Goal: Task Accomplishment & Management: Complete application form

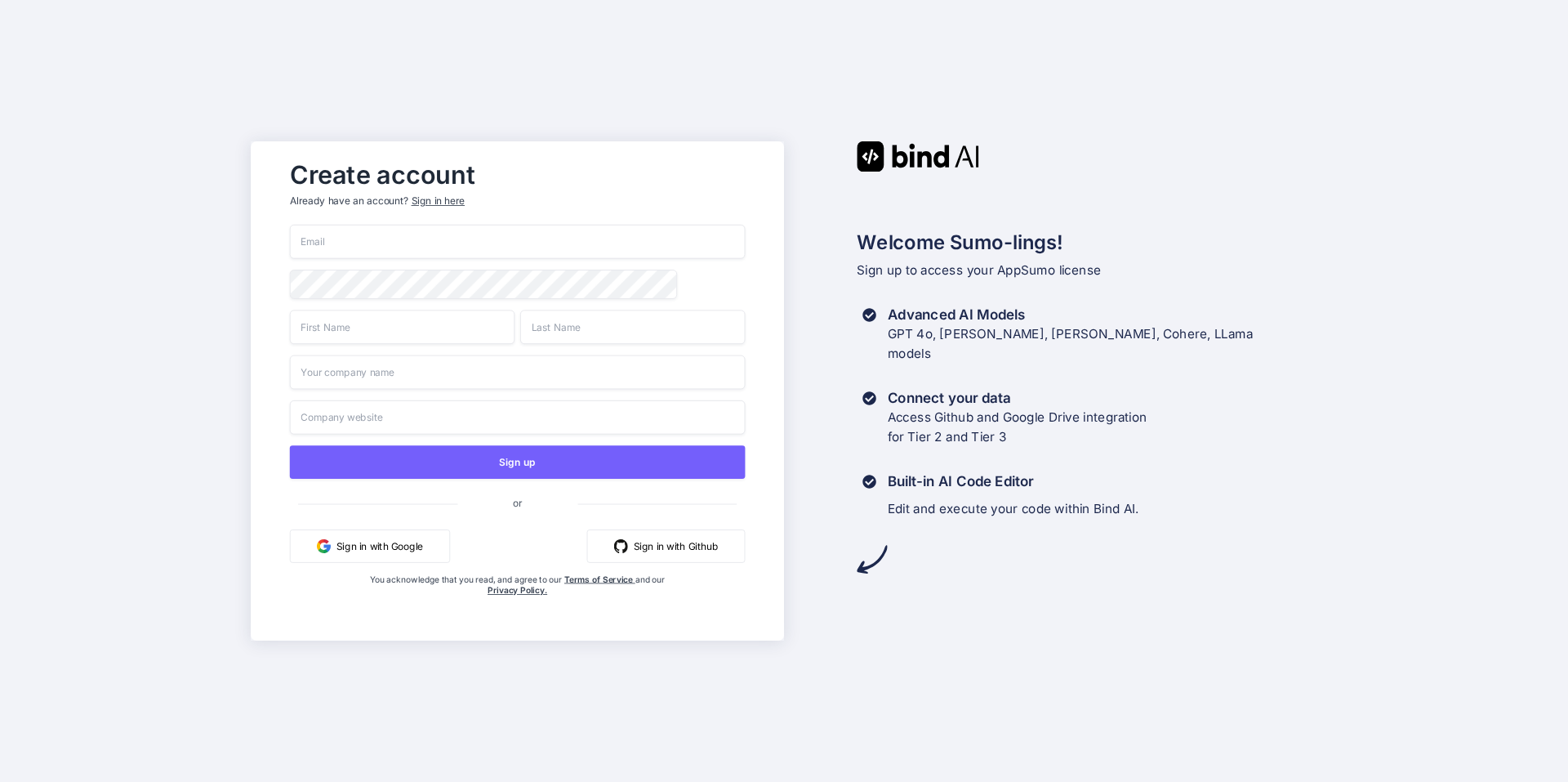
click at [428, 229] on input "email" at bounding box center [518, 241] width 456 height 34
type input "rukiwatenesnr@gmail.com"
click at [493, 319] on input "text" at bounding box center [402, 327] width 225 height 34
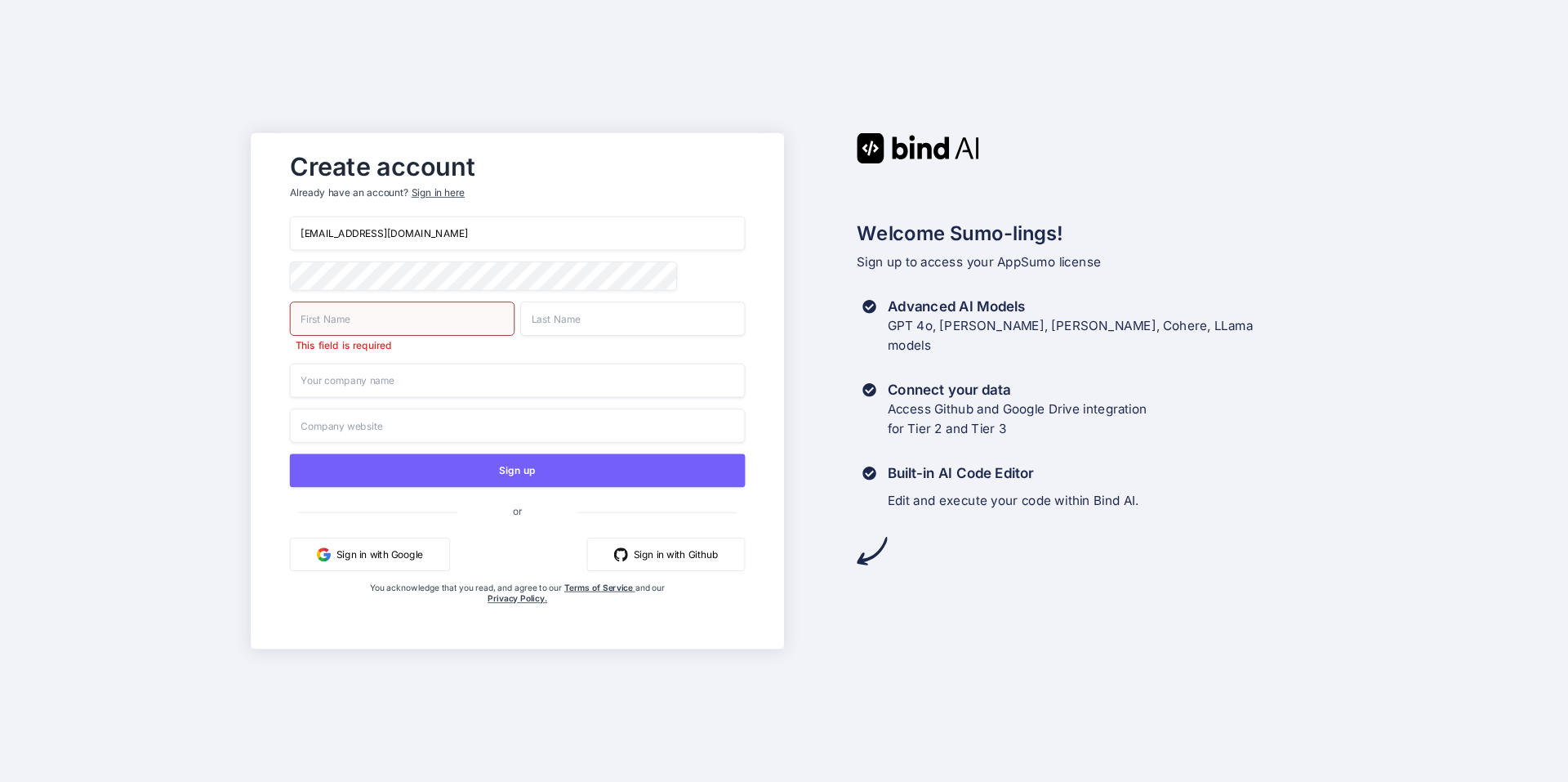
click at [451, 319] on input "text" at bounding box center [402, 318] width 225 height 34
type input "Ruki"
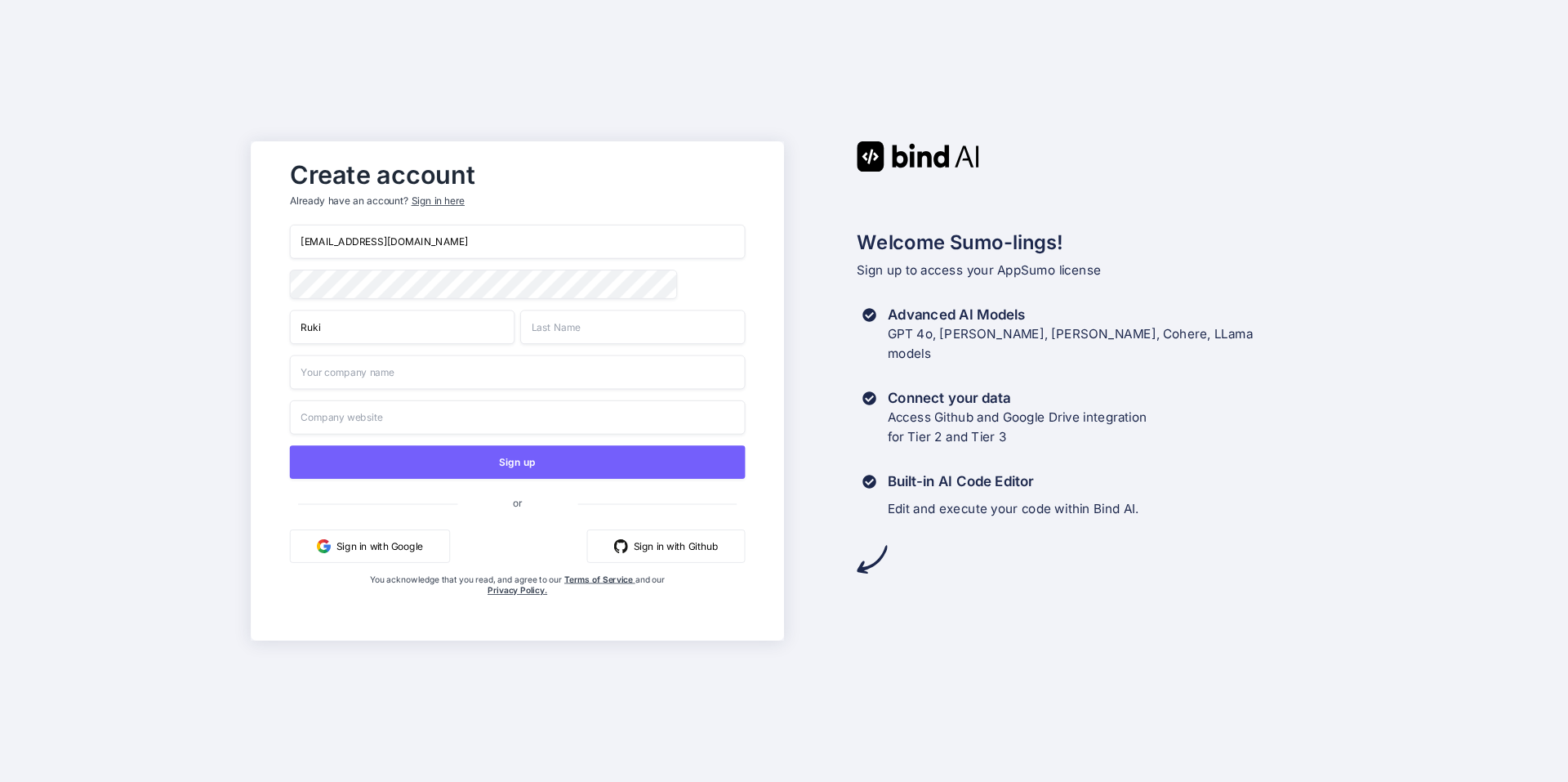
click at [582, 317] on input "text" at bounding box center [632, 327] width 225 height 34
type input "Watene"
click at [483, 378] on input "text" at bounding box center [518, 372] width 456 height 34
type input "BoostBiziBoi"
click at [423, 411] on input "text" at bounding box center [518, 417] width 456 height 34
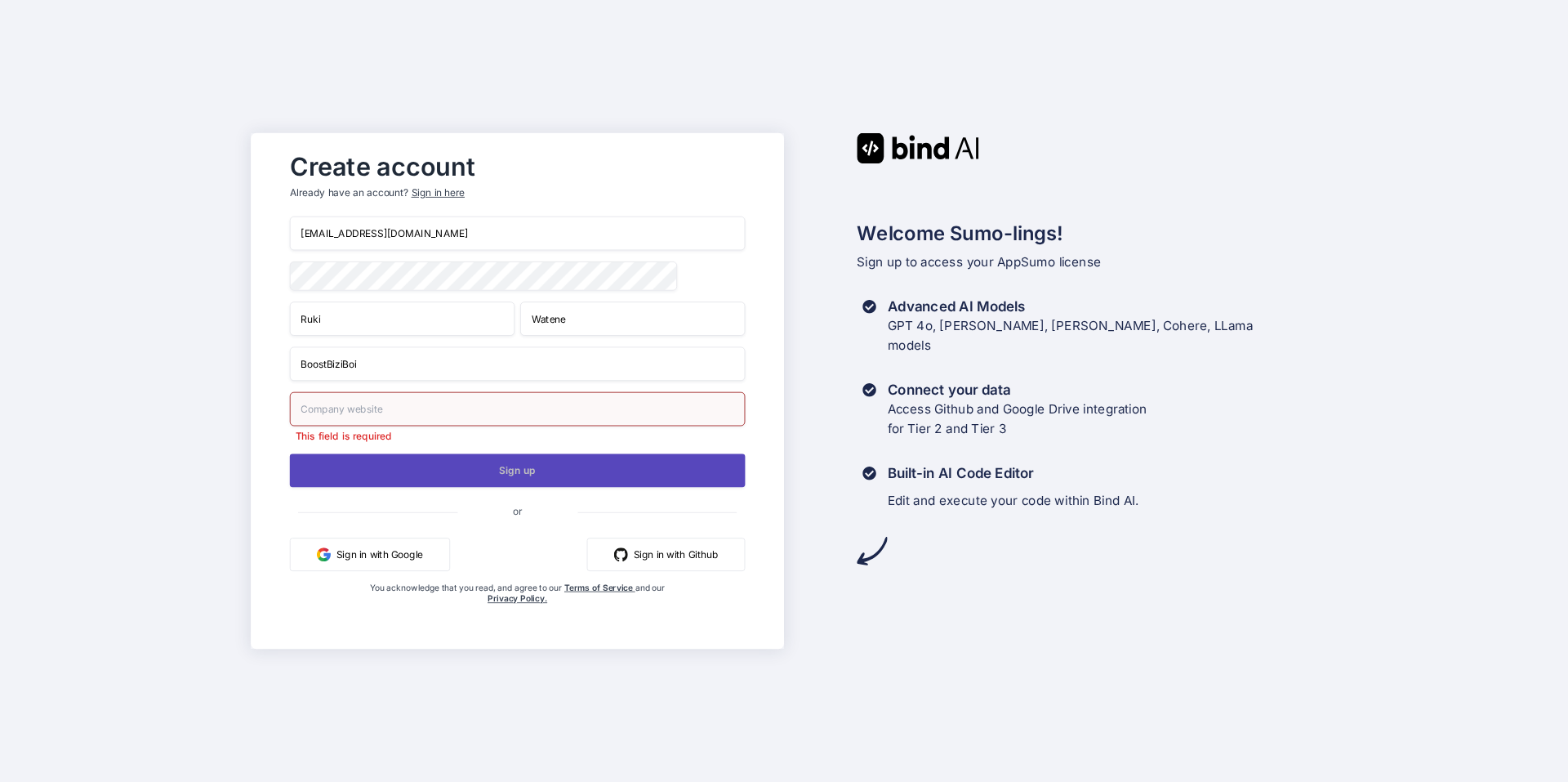
click at [494, 450] on div "rukiwatenesnr@gmail.com Ruki Watene BoostBiziBoi This field is required Sign up…" at bounding box center [518, 428] width 456 height 422
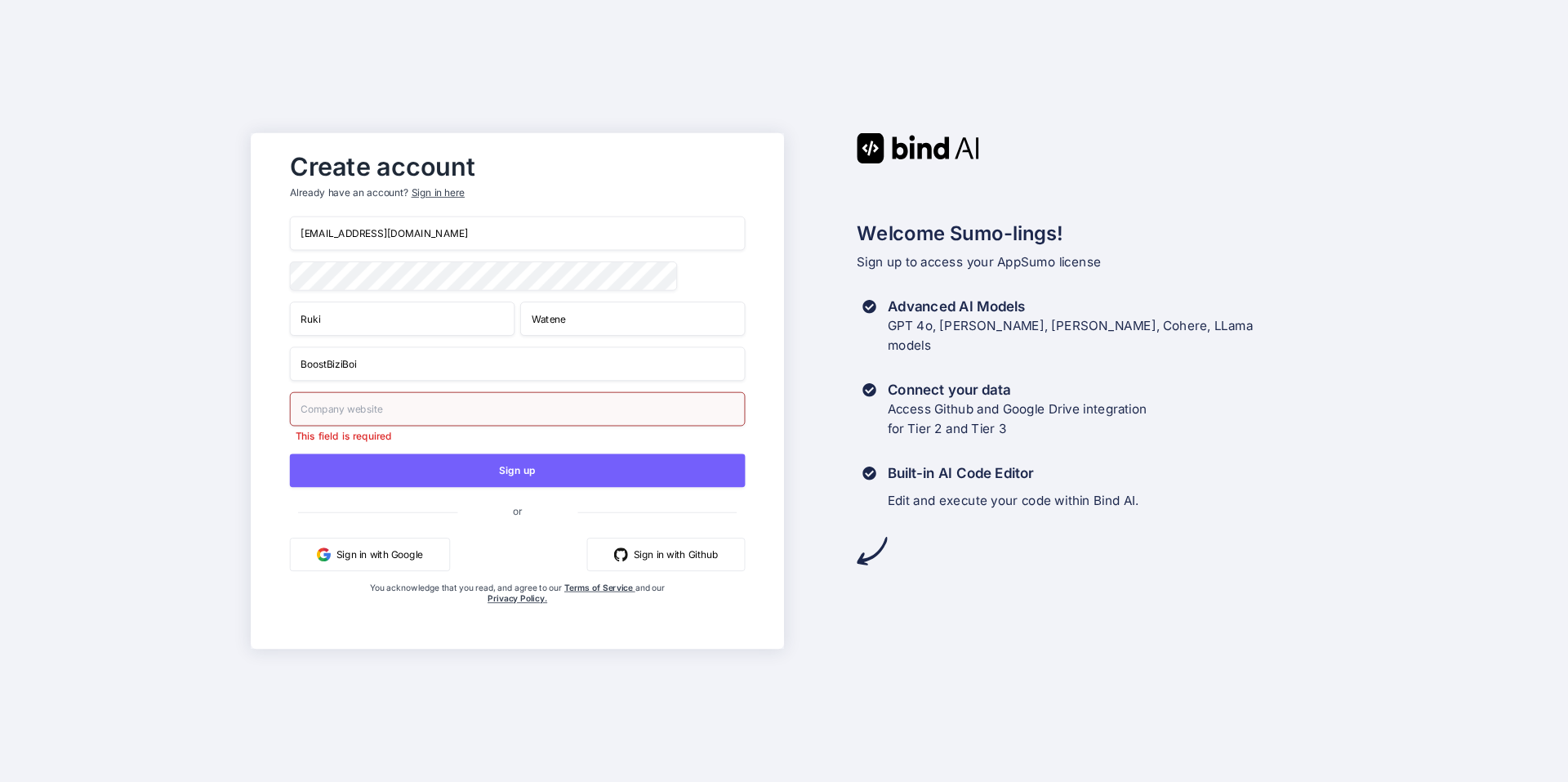
click at [439, 407] on input "text" at bounding box center [518, 409] width 456 height 34
drag, startPoint x: 372, startPoint y: 368, endPoint x: 217, endPoint y: 353, distance: 155.7
click at [217, 353] on div "Create account Already have an account? Sign in here rukiwatenesnr@gmail.com Ru…" at bounding box center [784, 391] width 1568 height 782
click at [384, 414] on input "text" at bounding box center [518, 409] width 456 height 34
paste input "boostbizi.com"
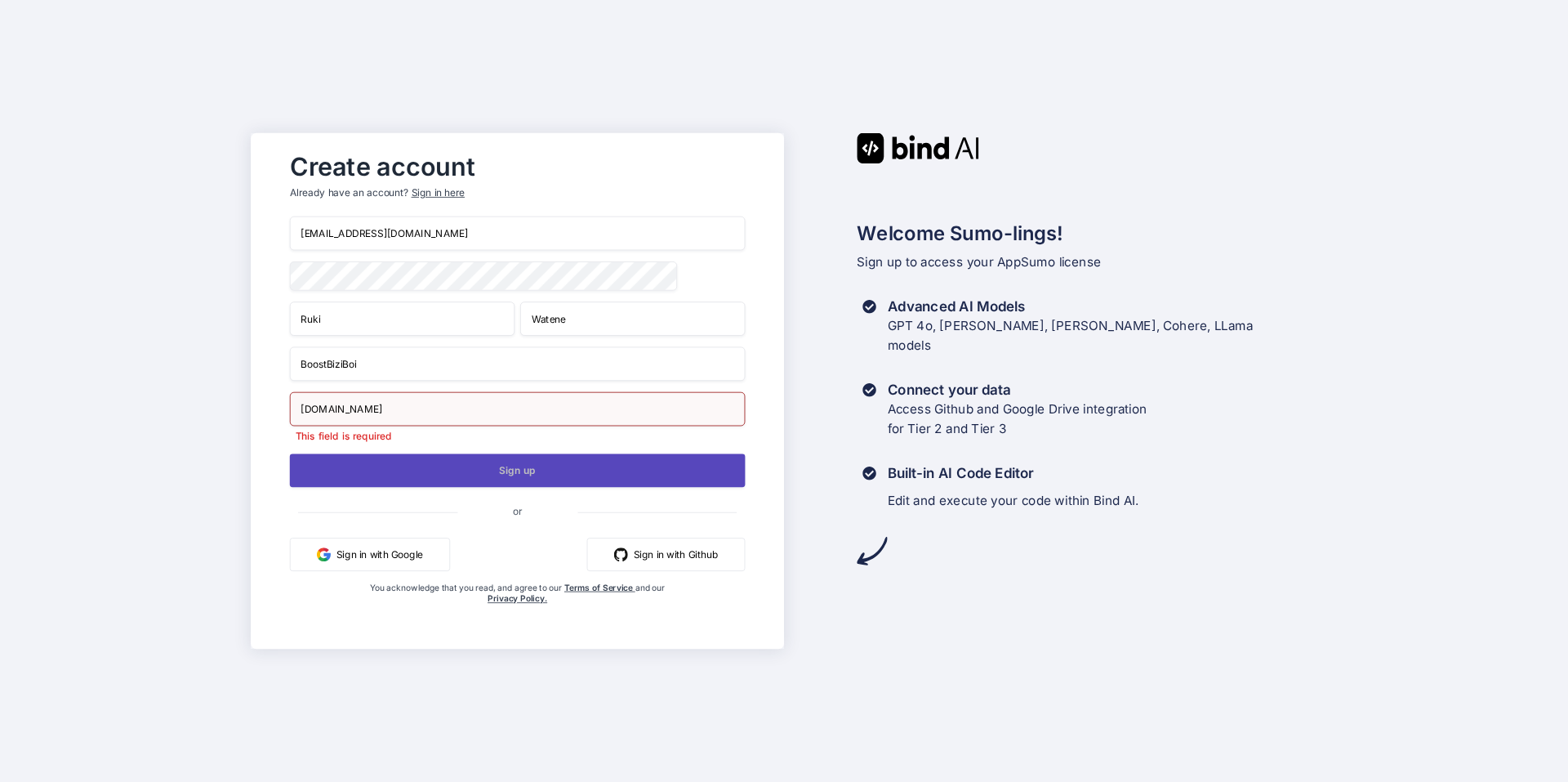
type input "boostbizi.com"
click at [519, 474] on button "Sign up" at bounding box center [518, 470] width 456 height 33
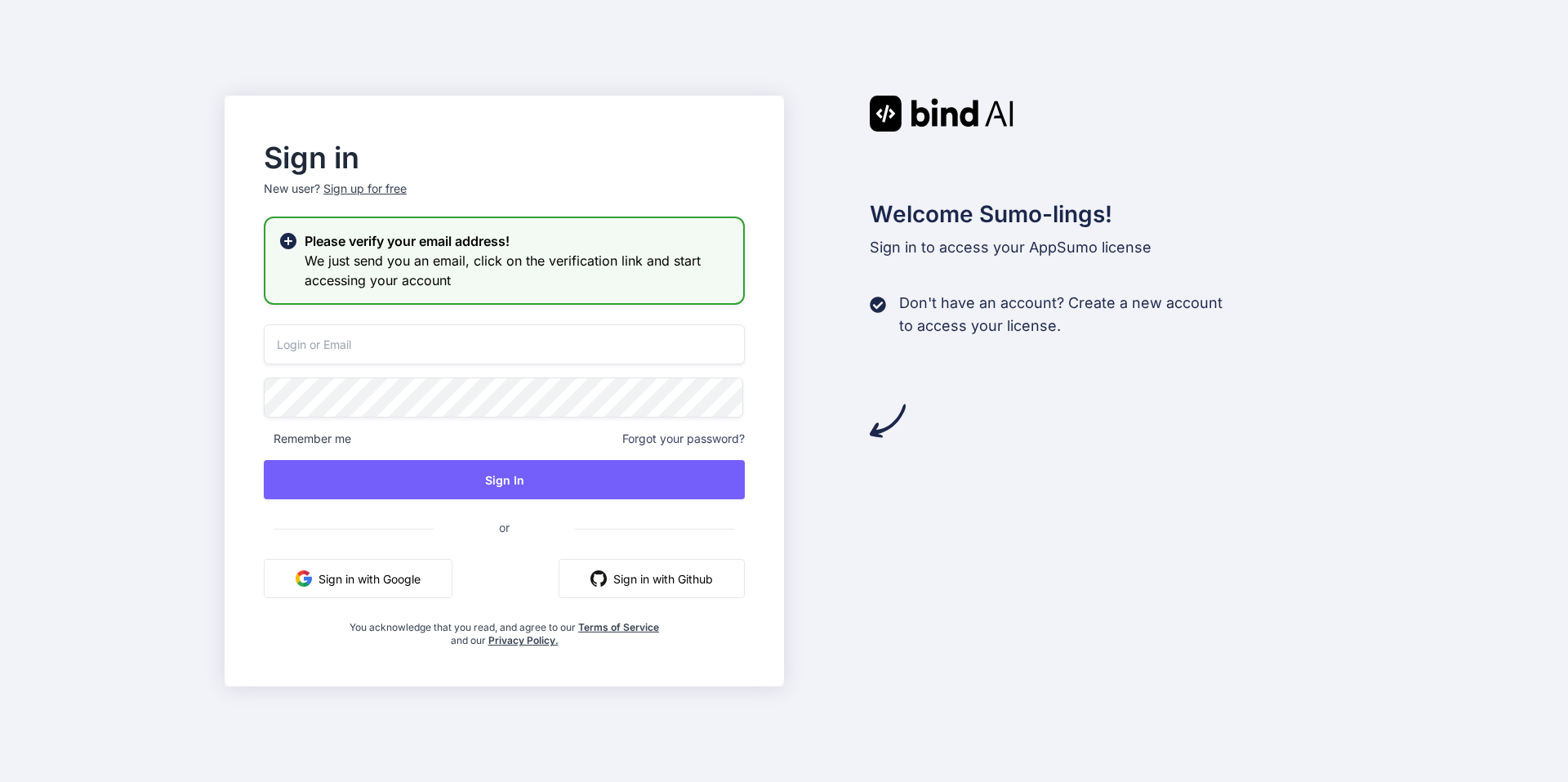
type input "rukiwatenesnr@gmail.com"
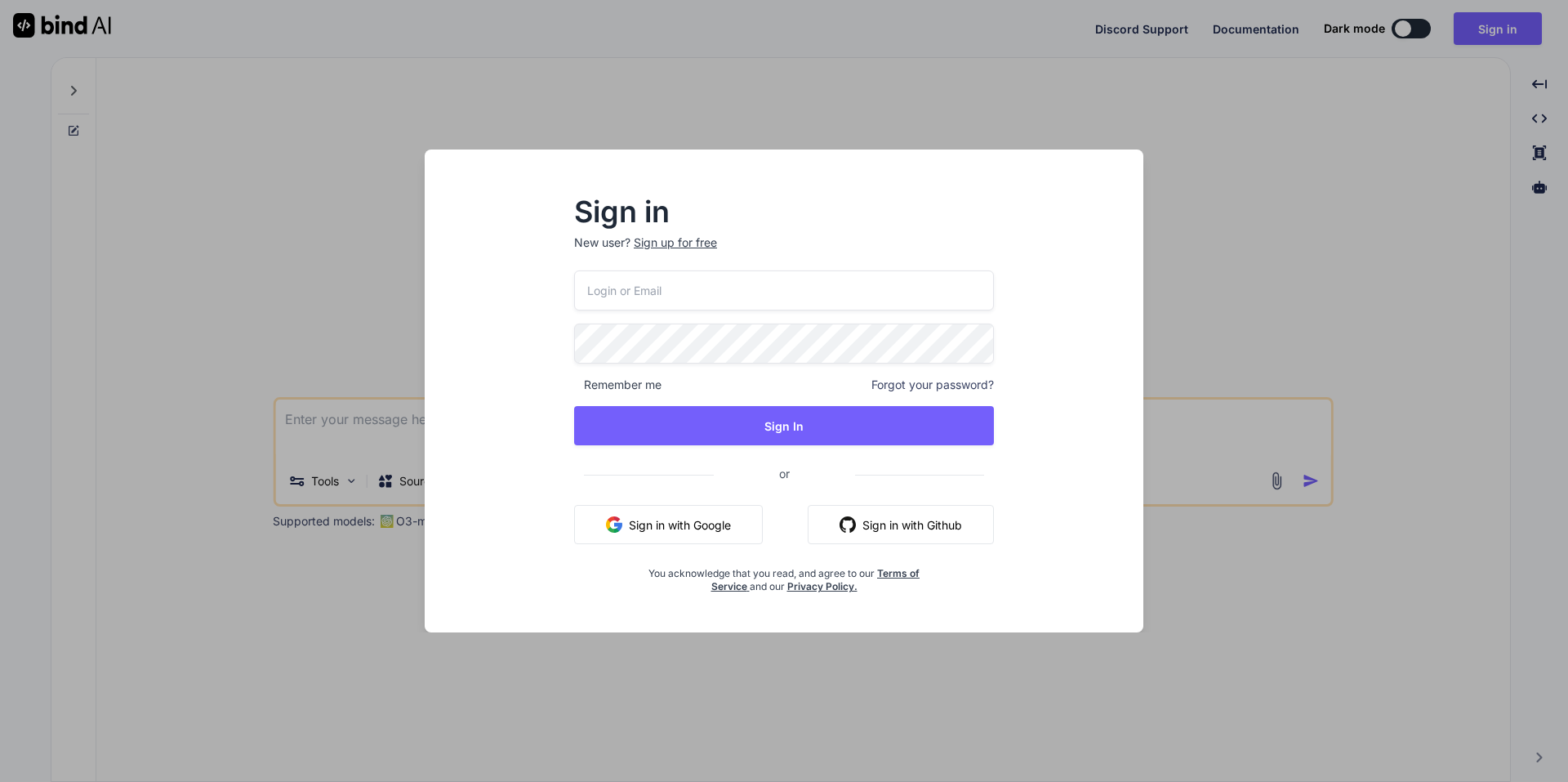
type textarea "x"
click at [803, 286] on input "email" at bounding box center [784, 290] width 422 height 40
type input "rukiwatenesnr@gmail.com"
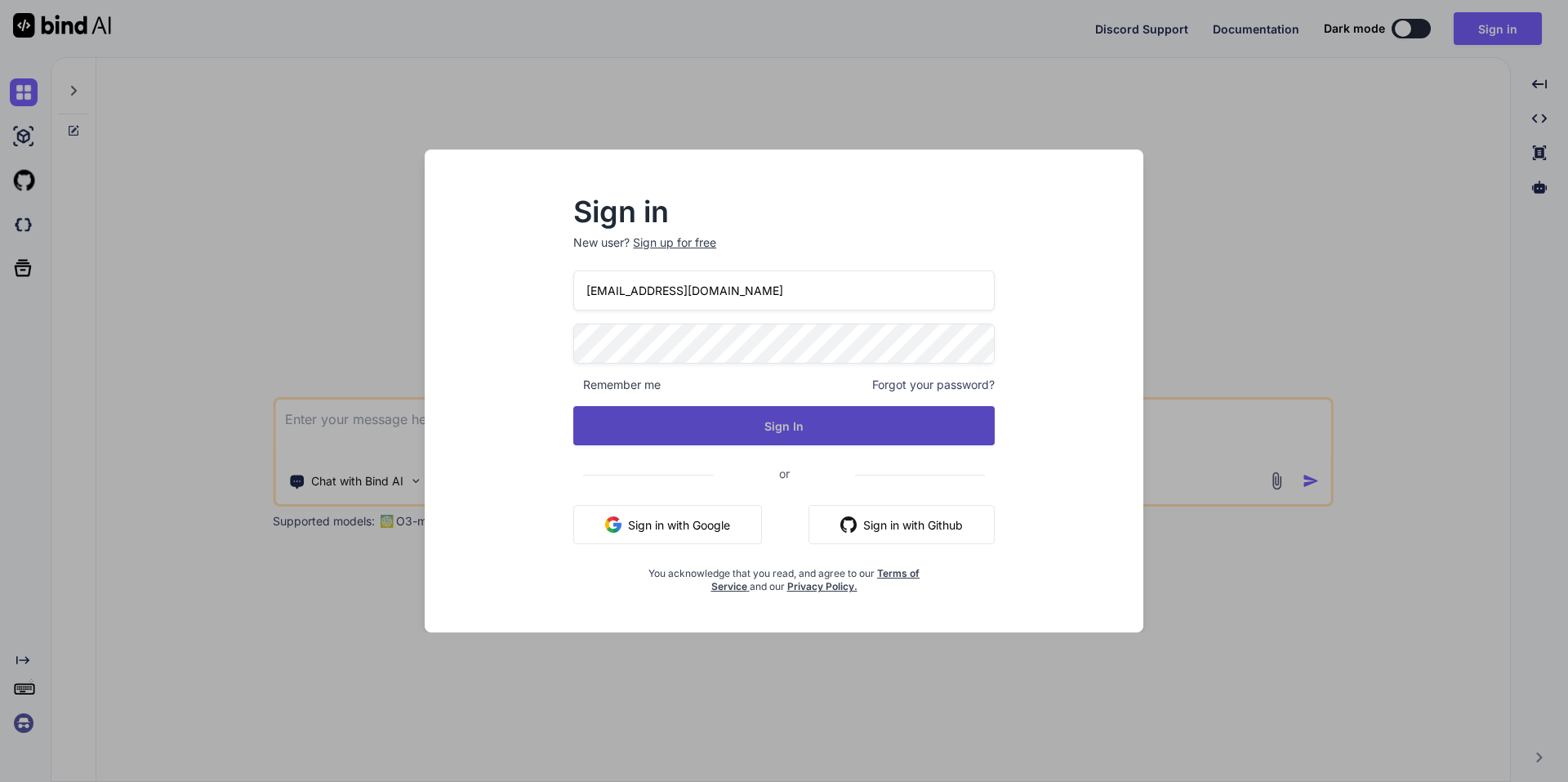
click at [816, 426] on button "Sign In" at bounding box center [784, 426] width 422 height 39
click at [759, 423] on button "Sign In" at bounding box center [784, 426] width 422 height 39
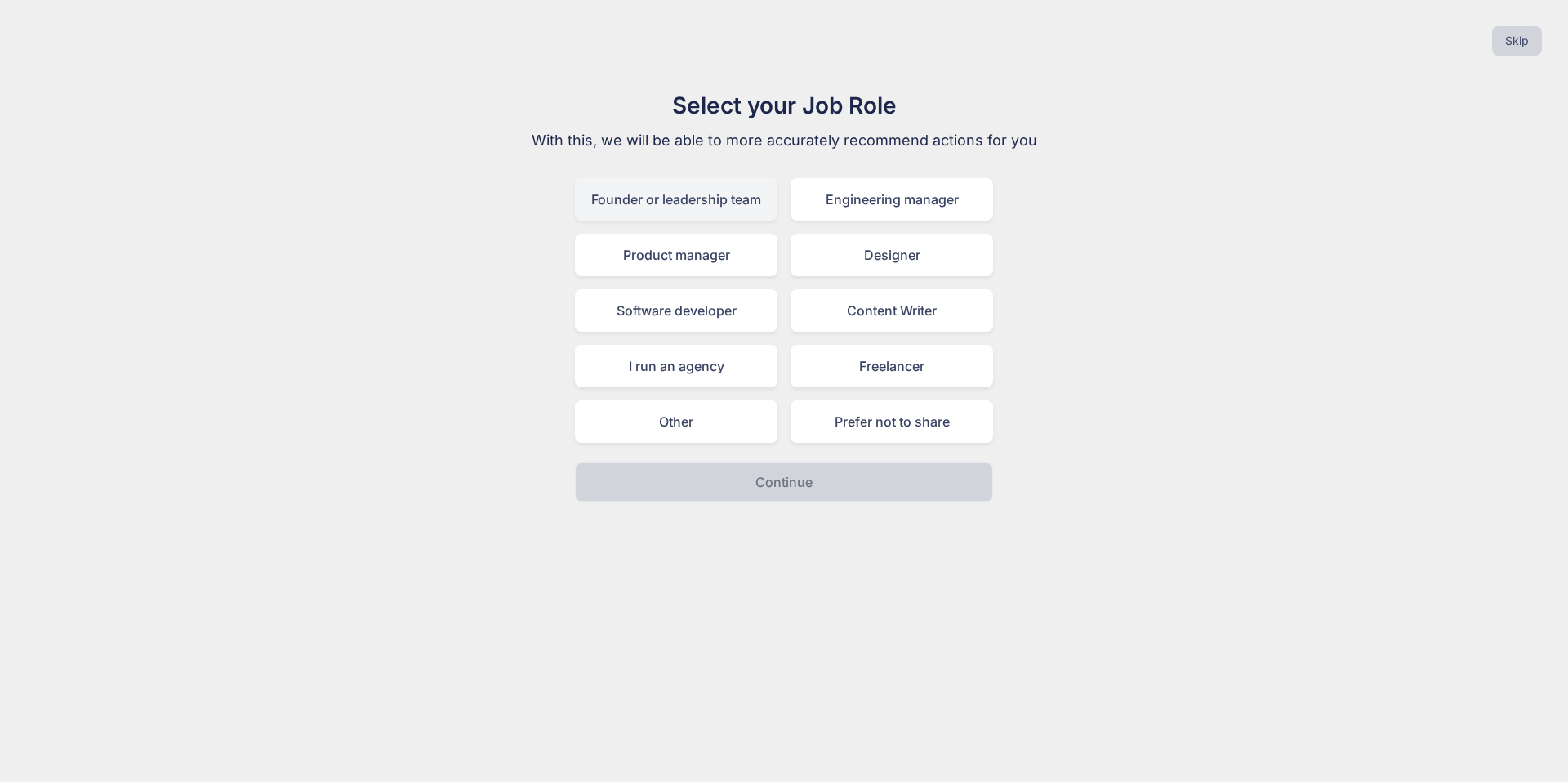
click at [684, 199] on div "Founder or leadership team" at bounding box center [676, 198] width 202 height 42
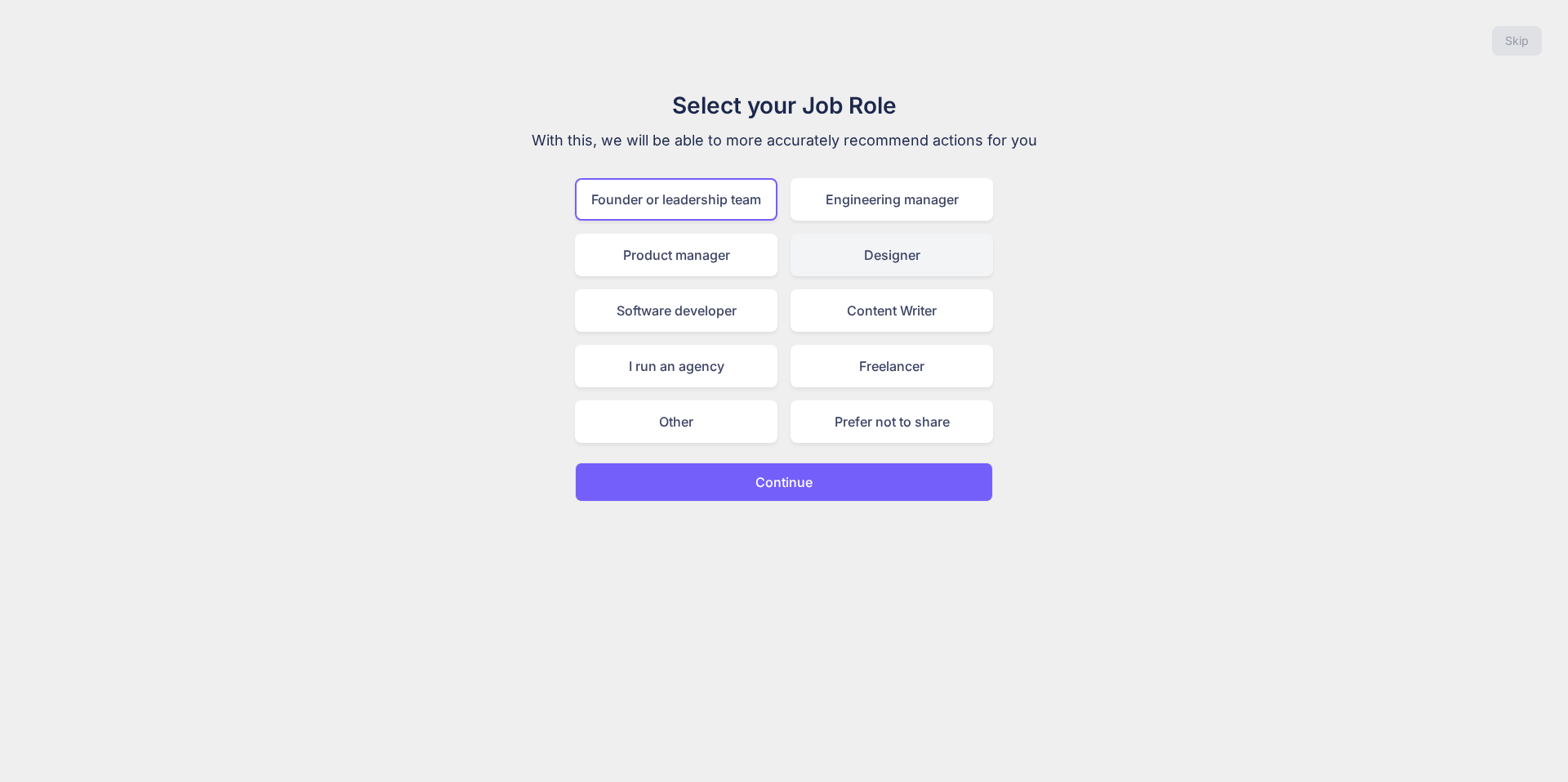
click at [912, 251] on div "Designer" at bounding box center [892, 254] width 202 height 42
click at [653, 371] on div "I run an agency" at bounding box center [676, 365] width 202 height 42
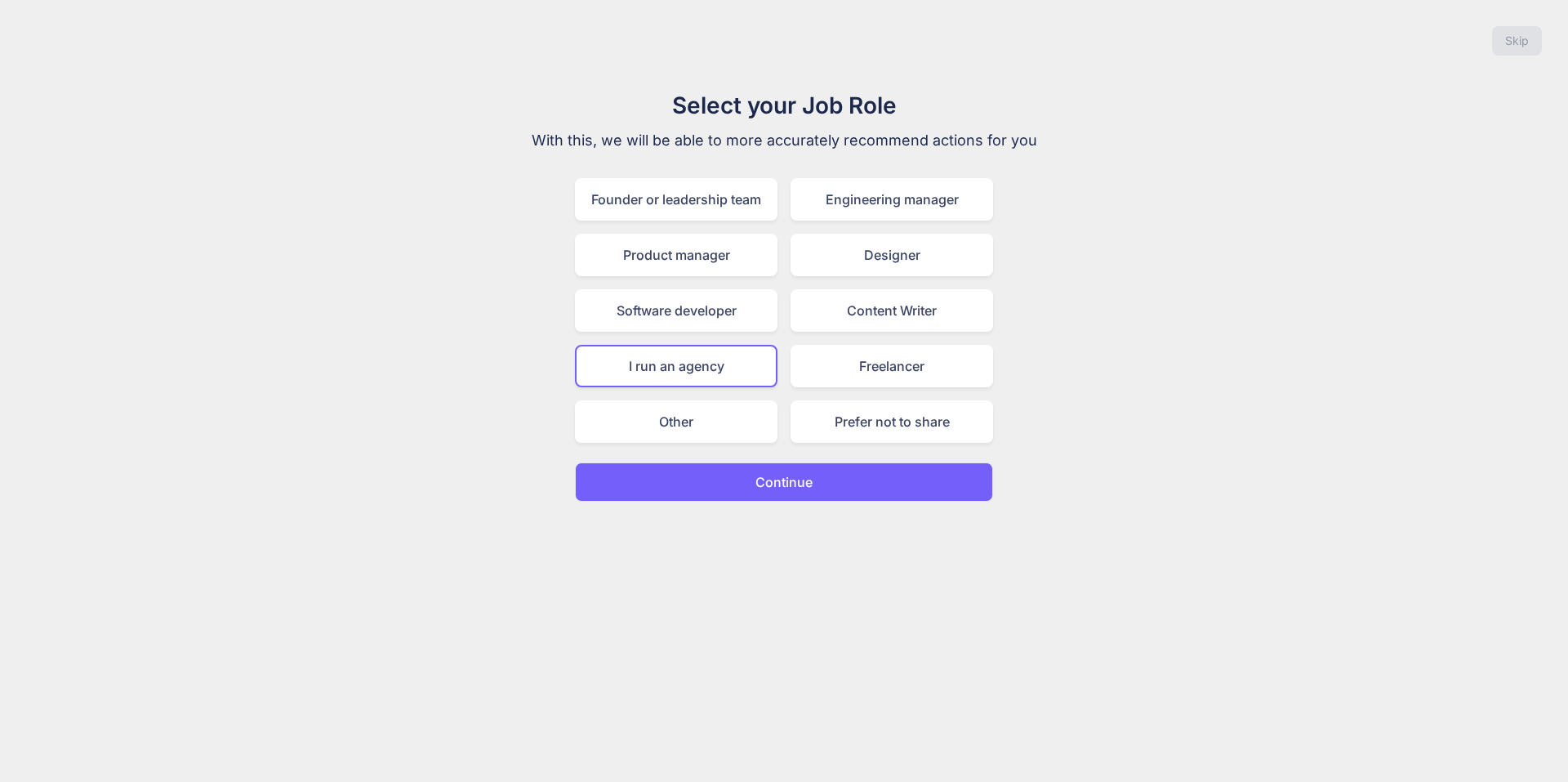
click at [801, 480] on p "Continue" at bounding box center [784, 482] width 57 height 20
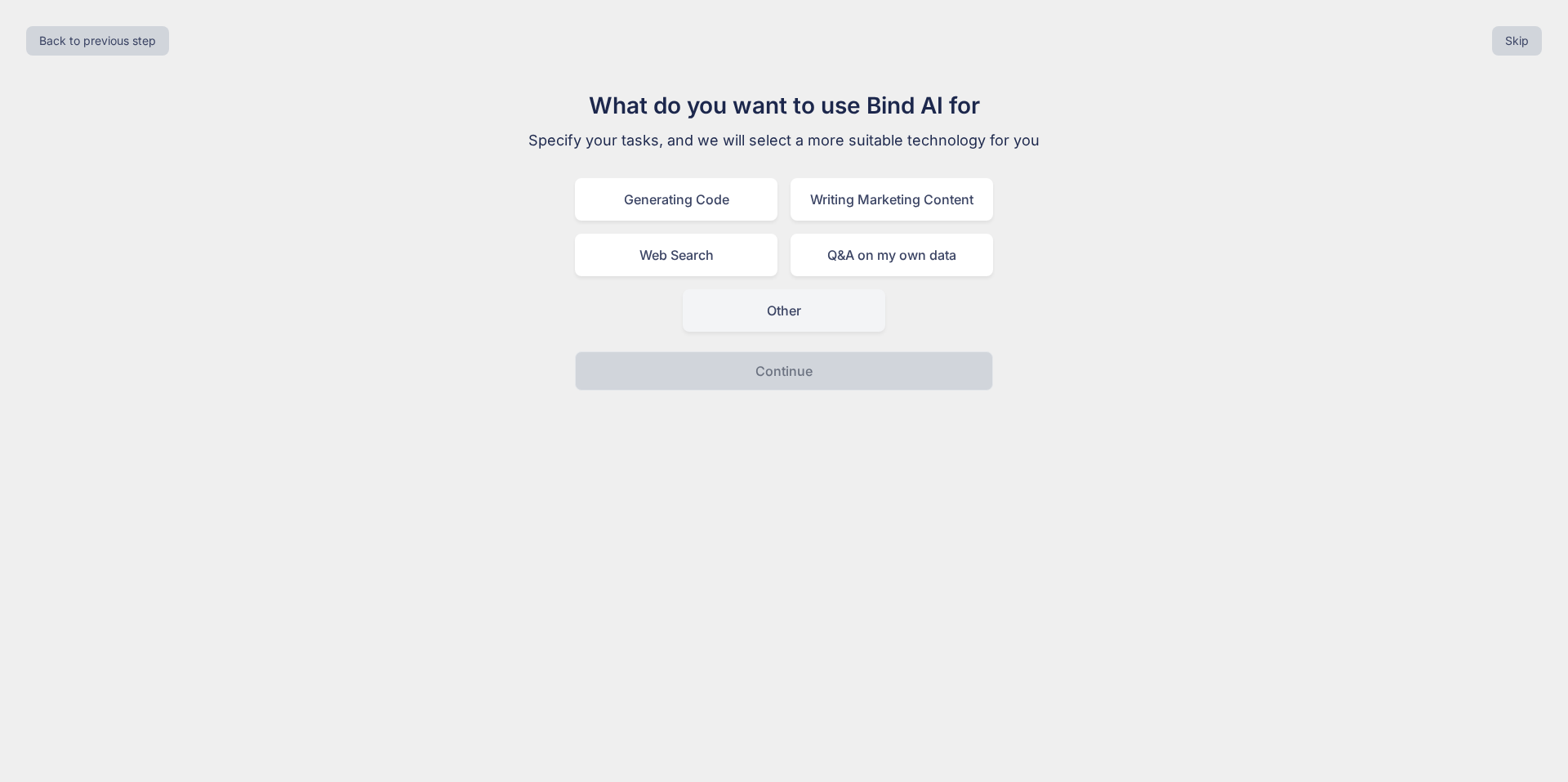
click at [799, 321] on div "Other" at bounding box center [784, 310] width 202 height 42
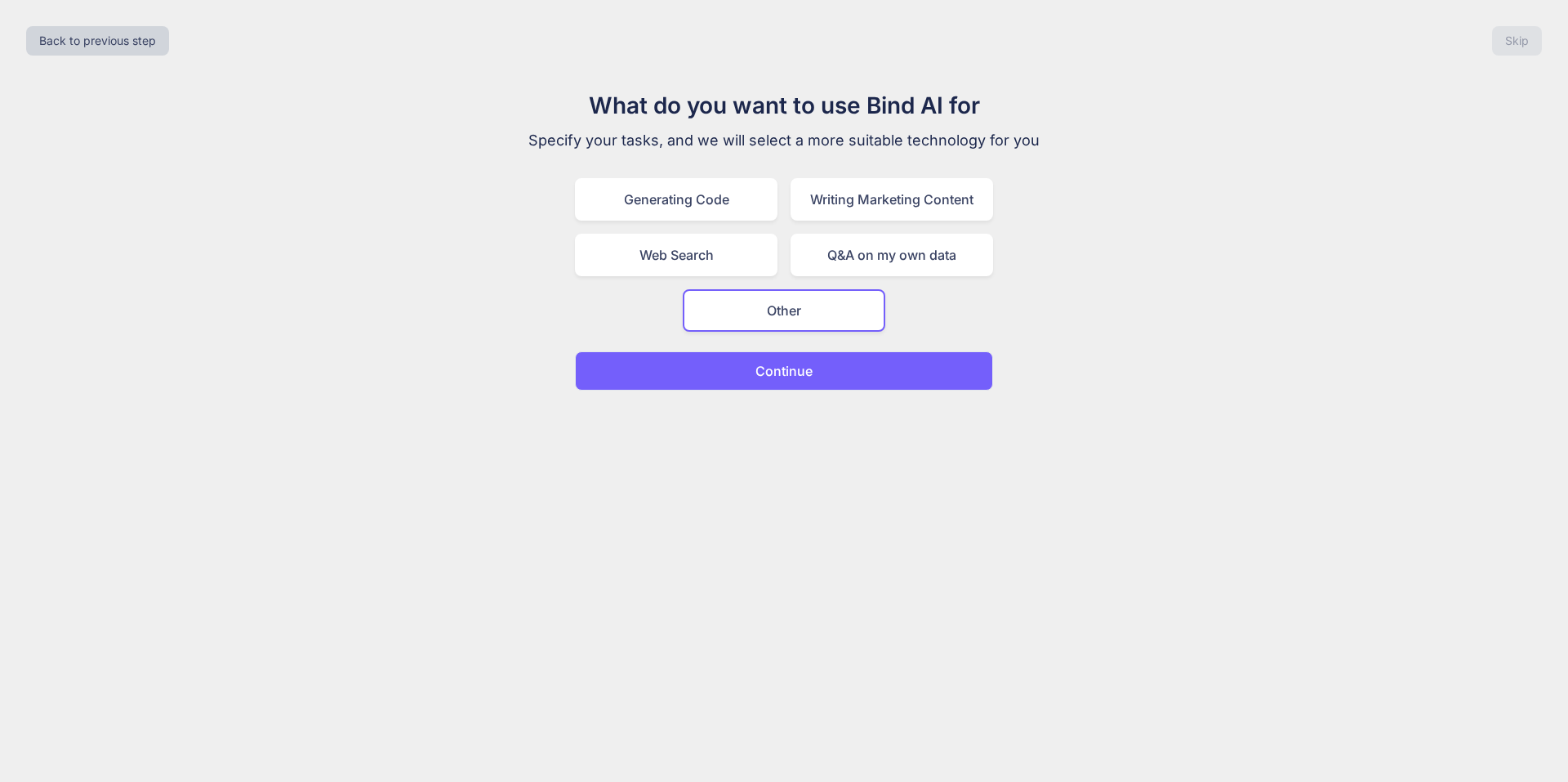
click at [797, 363] on p "Continue" at bounding box center [784, 371] width 57 height 20
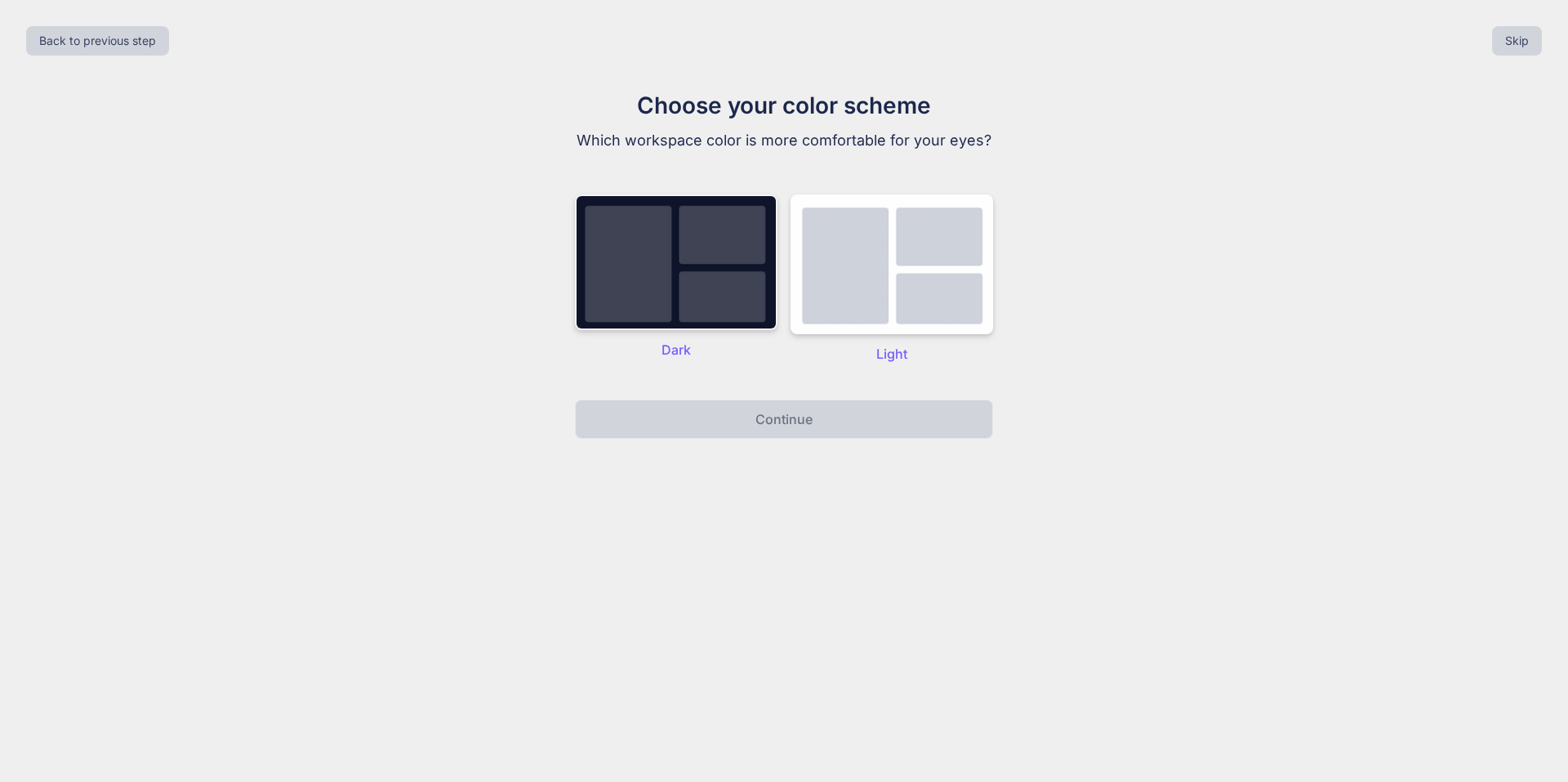
click at [695, 287] on img at bounding box center [676, 262] width 202 height 135
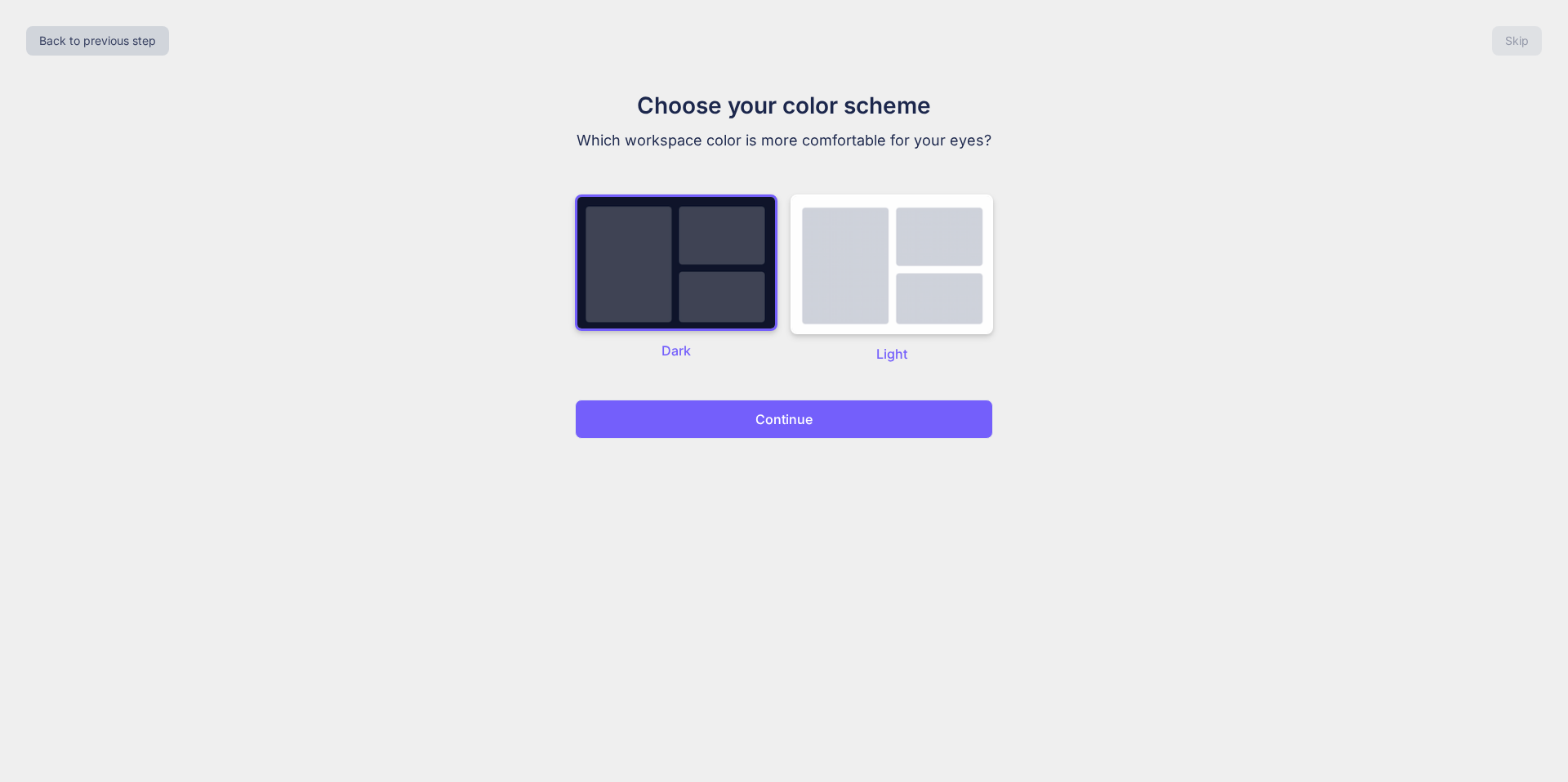
click at [801, 417] on p "Continue" at bounding box center [784, 419] width 57 height 20
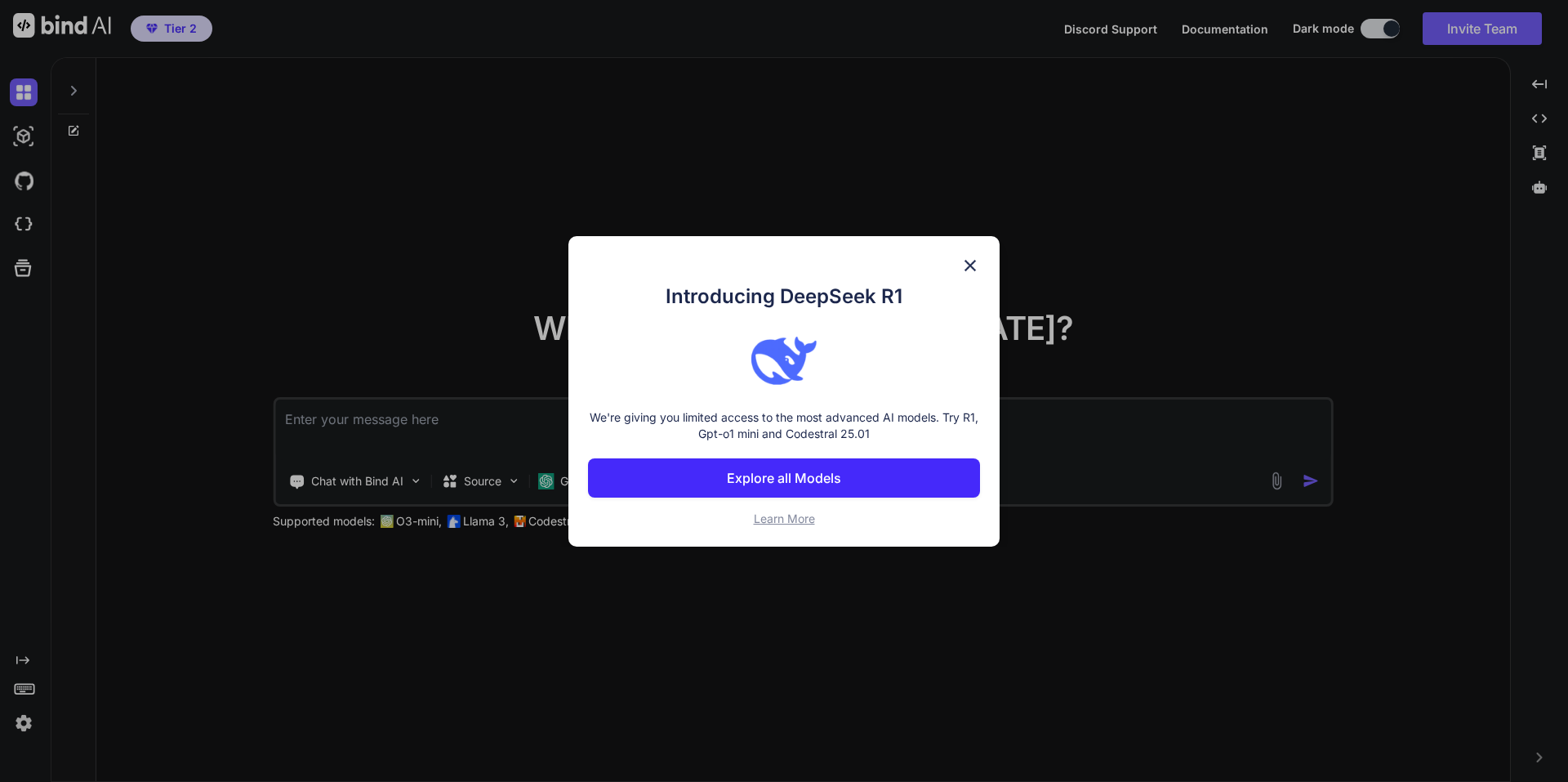
click at [821, 471] on p "Explore all Models" at bounding box center [784, 478] width 115 height 20
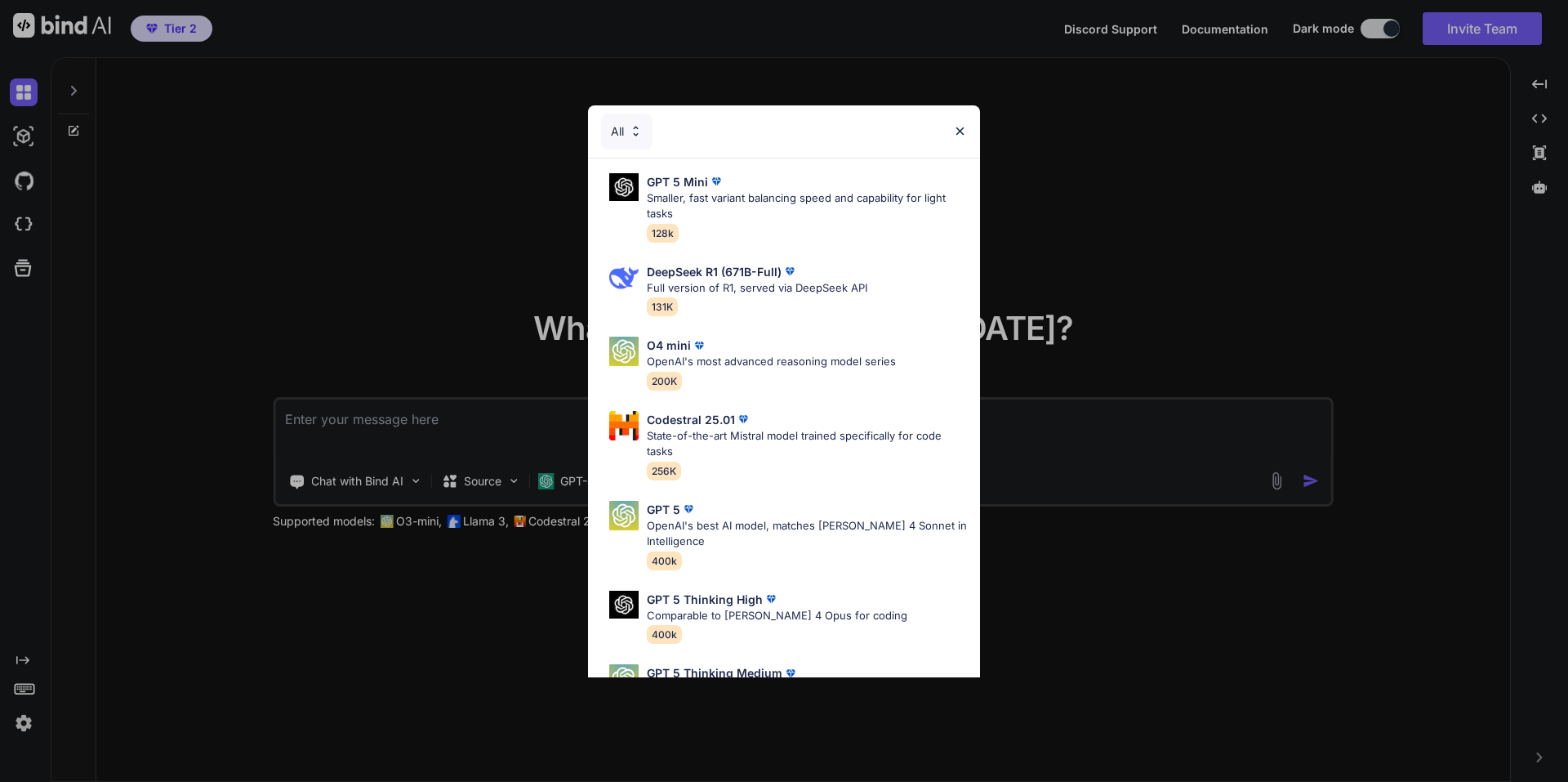
click at [1363, 26] on div "All GPT 5 Mini Smaller, fast variant balancing speed and capability for light t…" at bounding box center [784, 391] width 1568 height 782
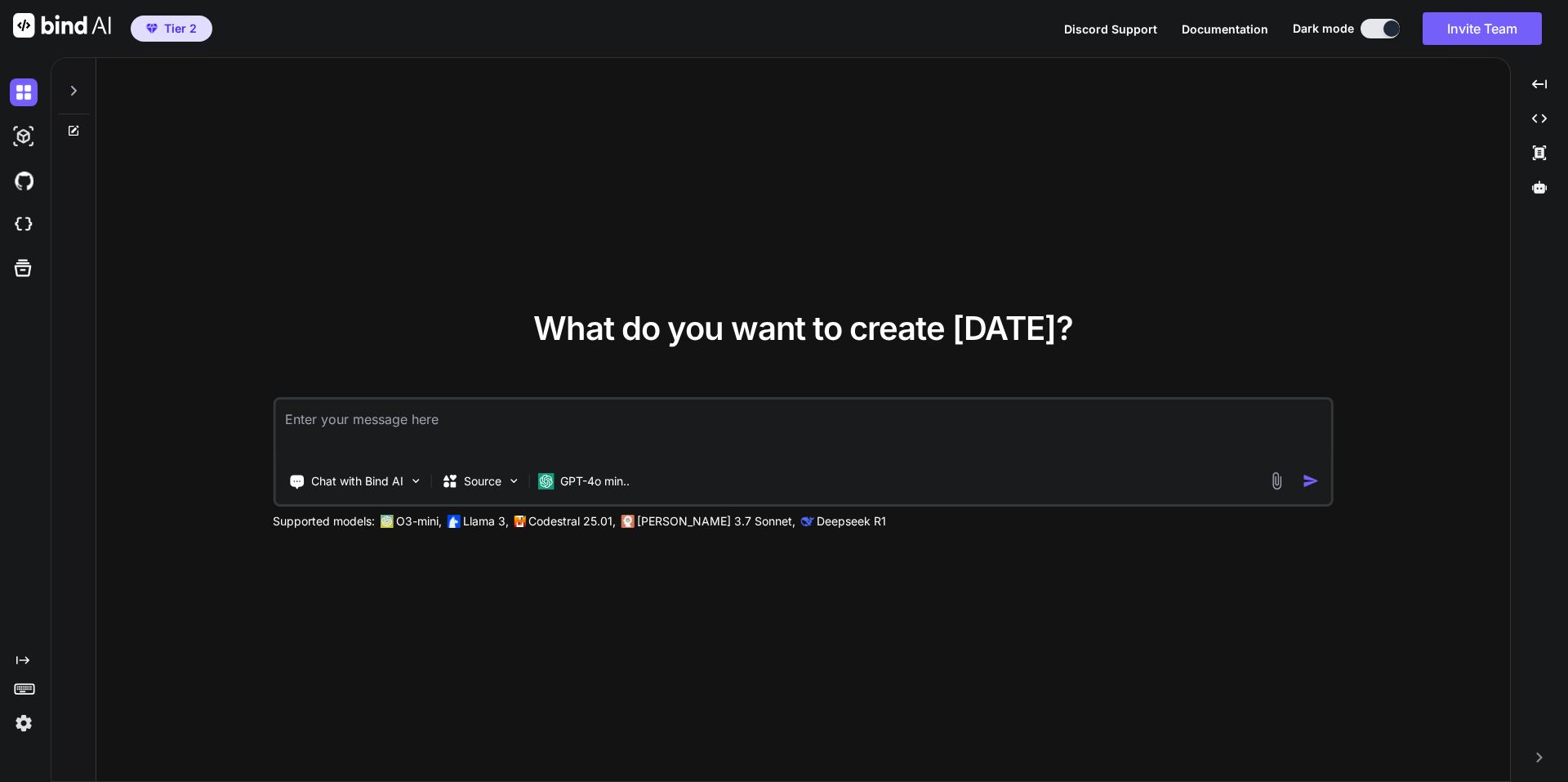
click at [1363, 26] on button at bounding box center [1381, 28] width 39 height 20
drag, startPoint x: 1387, startPoint y: 26, endPoint x: 1367, endPoint y: 27, distance: 20.0
click at [1367, 27] on button at bounding box center [1381, 28] width 39 height 20
click at [76, 85] on icon at bounding box center [73, 90] width 13 height 13
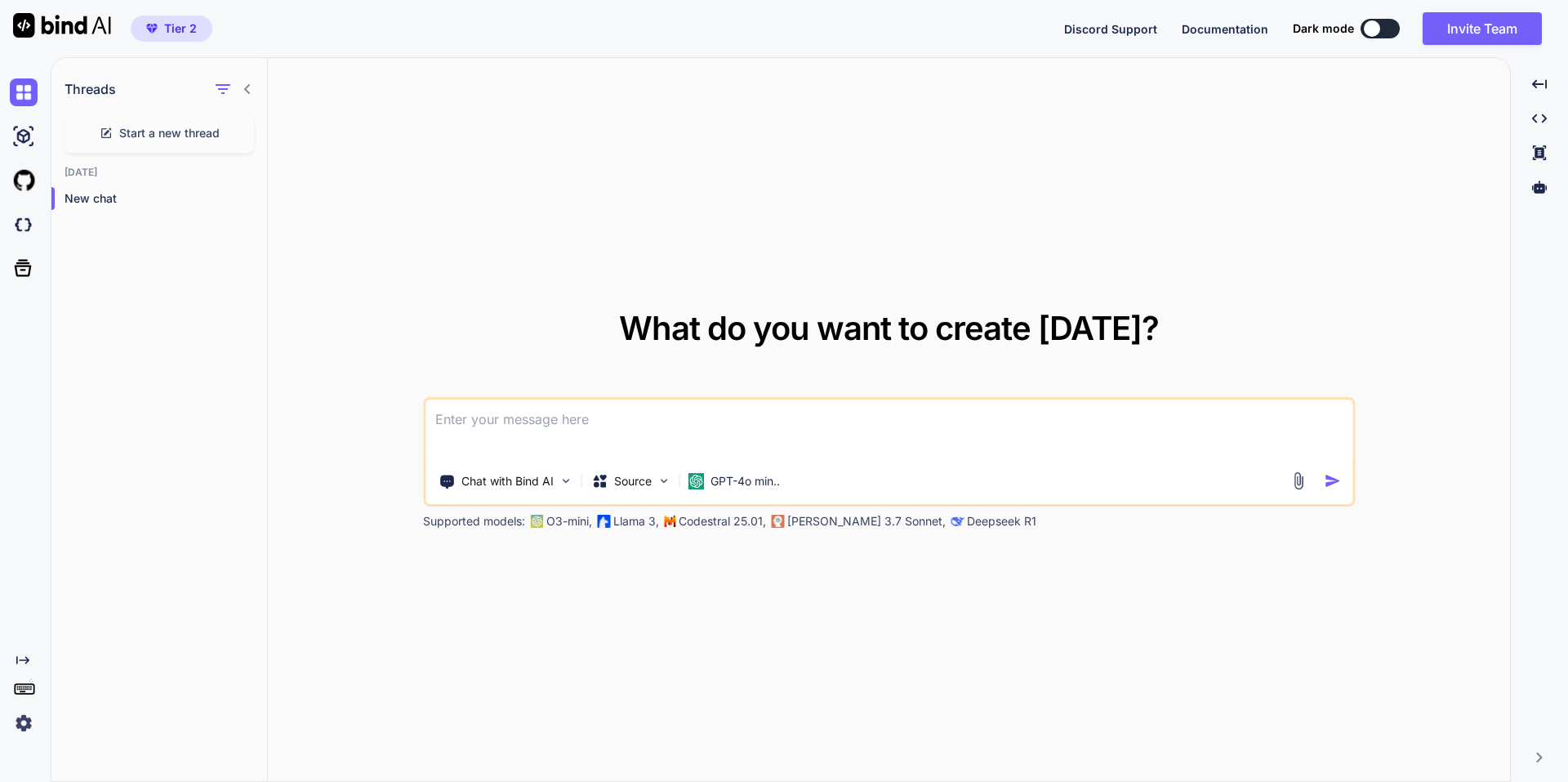
click at [1391, 24] on button at bounding box center [1381, 28] width 39 height 20
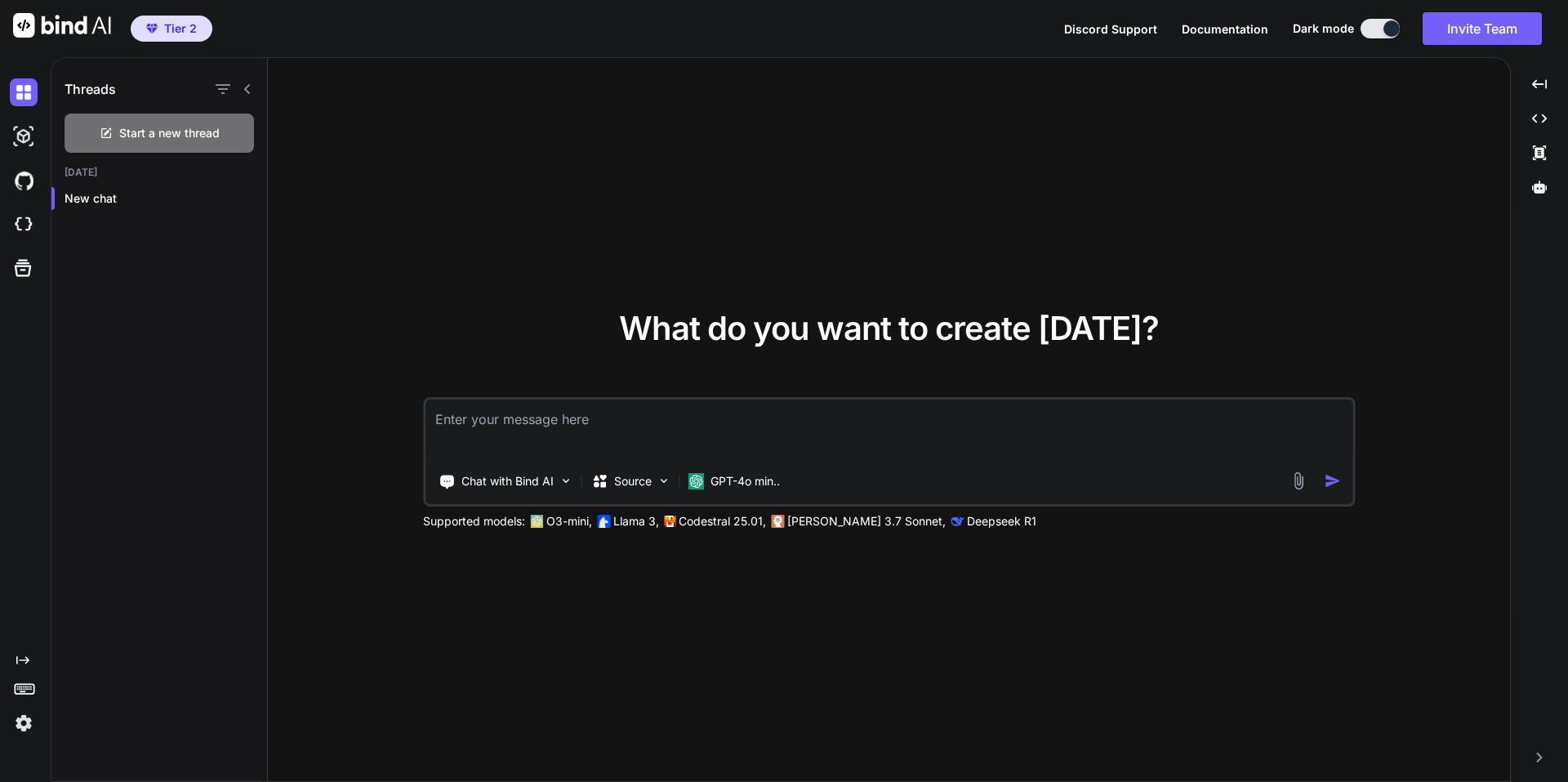
type textarea "x"
